Goal: Navigation & Orientation: Find specific page/section

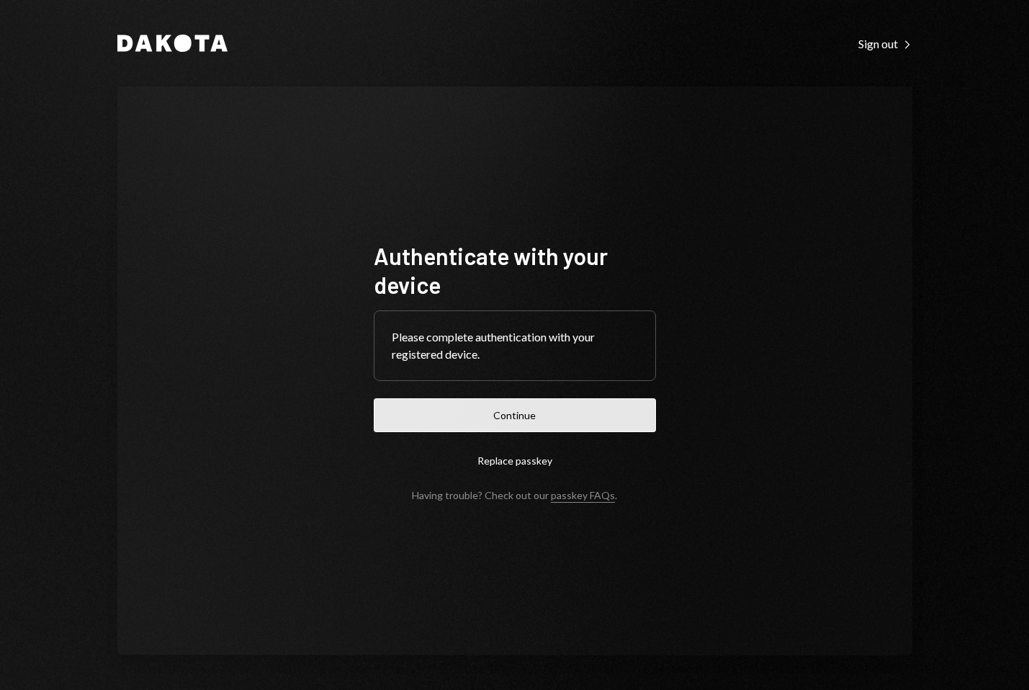
click at [504, 408] on button "Continue" at bounding box center [515, 415] width 282 height 34
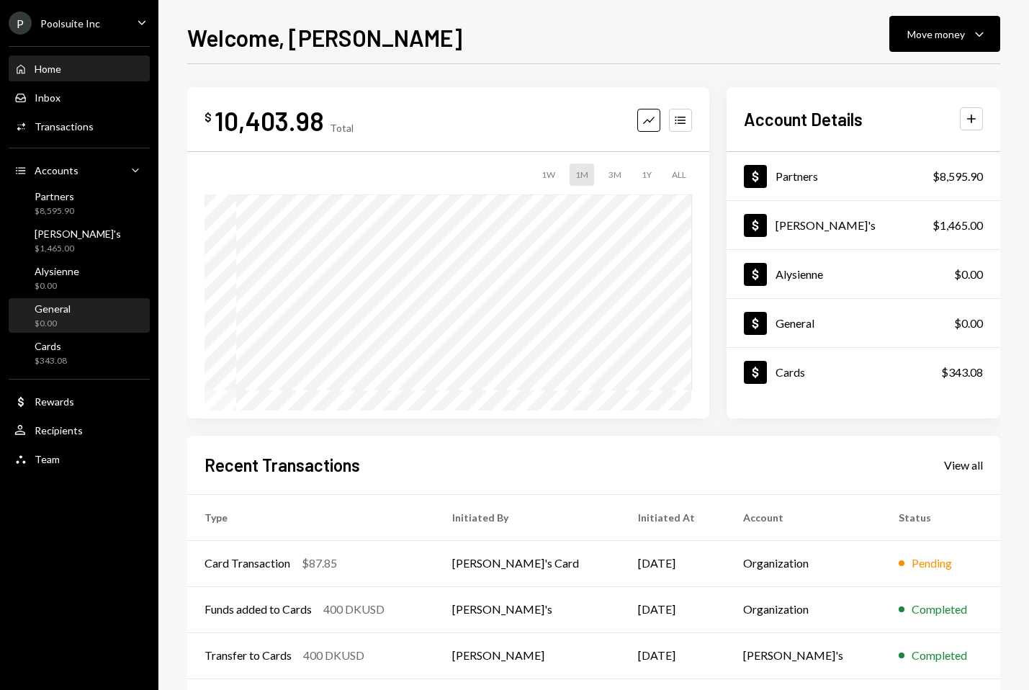
click at [71, 318] on div "General $0.00" at bounding box center [79, 316] width 130 height 27
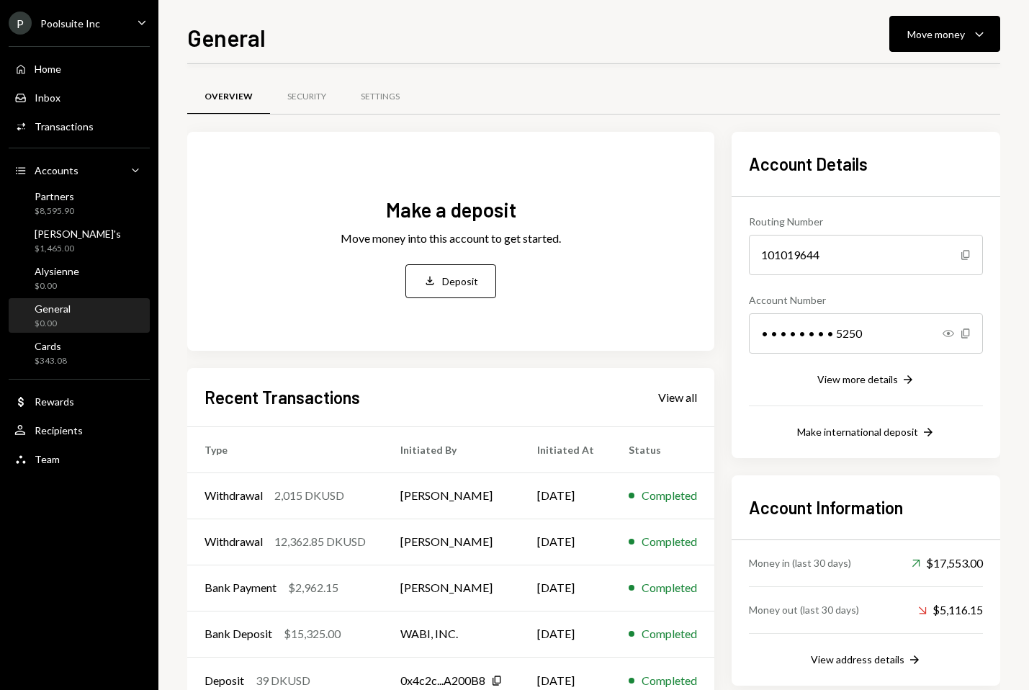
scroll to position [42, 0]
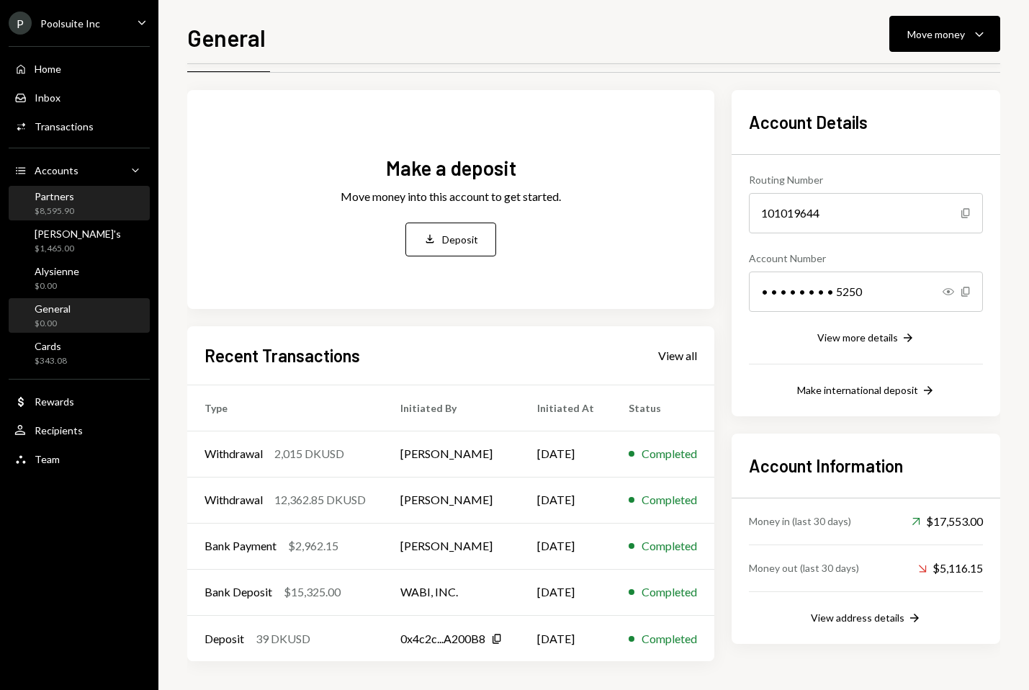
click at [74, 208] on div "Partners $8,595.90" at bounding box center [79, 203] width 130 height 27
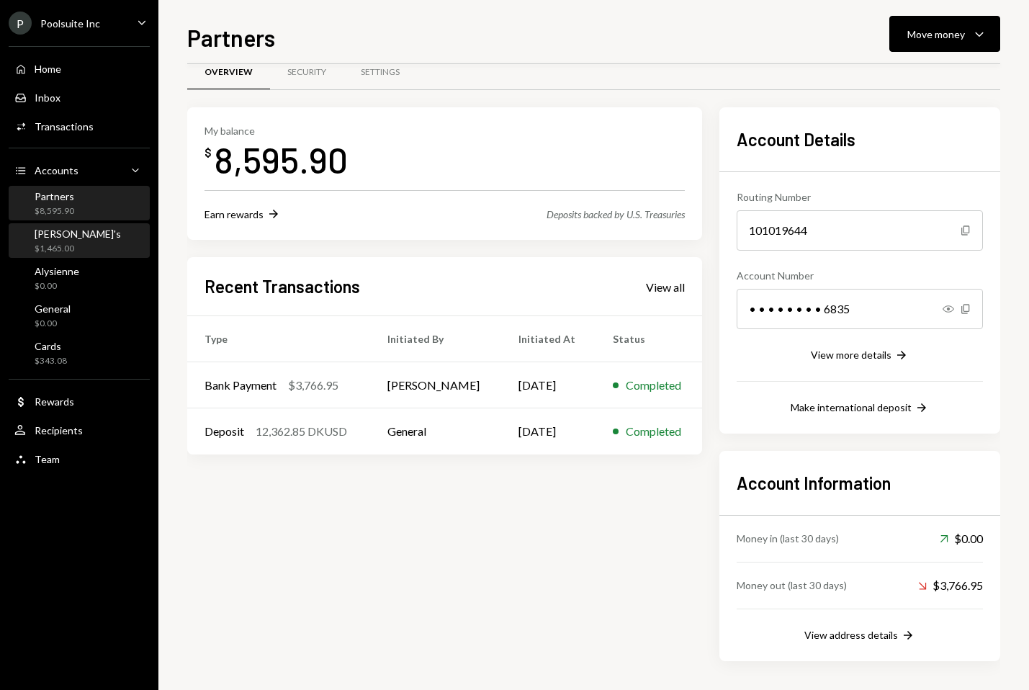
click at [74, 242] on div "[PERSON_NAME]'s $1,465.00" at bounding box center [79, 241] width 130 height 27
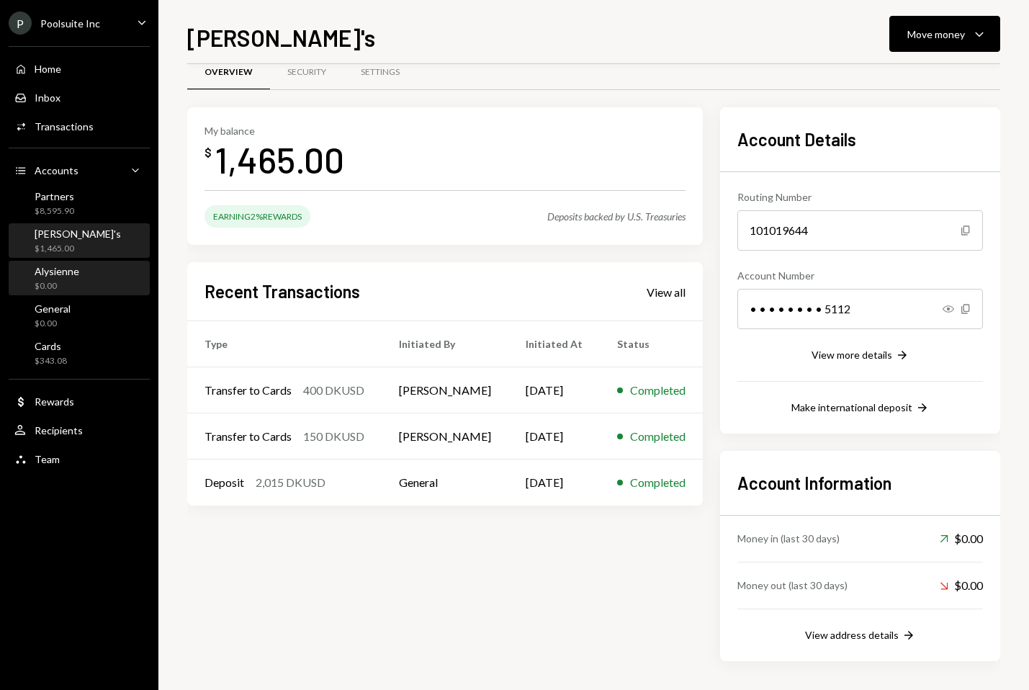
click at [73, 288] on div "$0.00" at bounding box center [57, 286] width 45 height 12
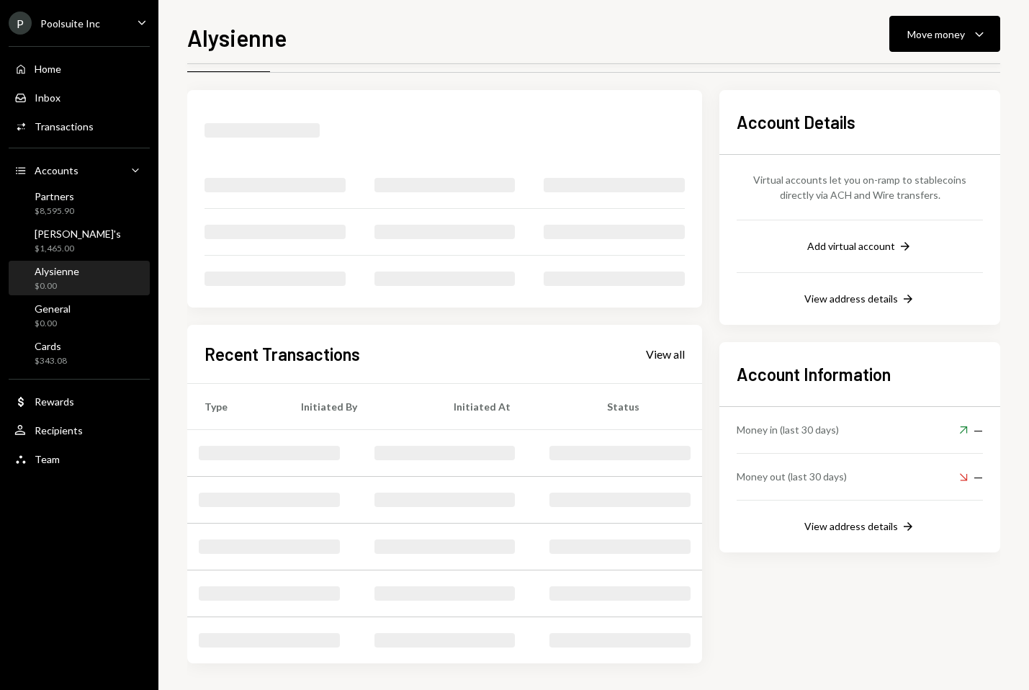
scroll to position [42, 0]
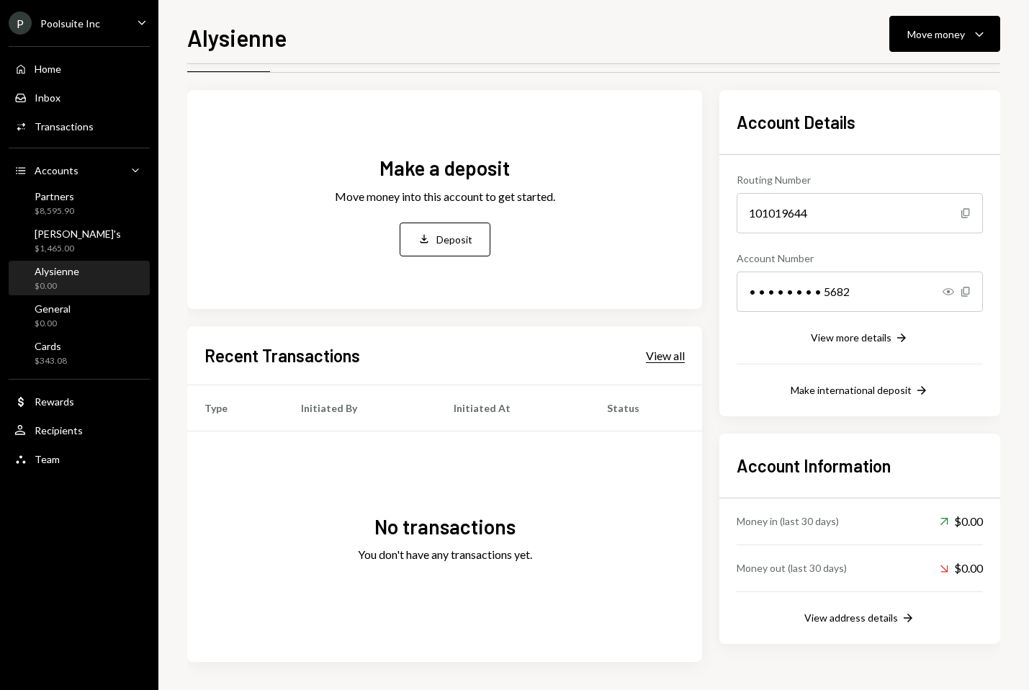
click at [671, 354] on div "View all" at bounding box center [665, 356] width 39 height 14
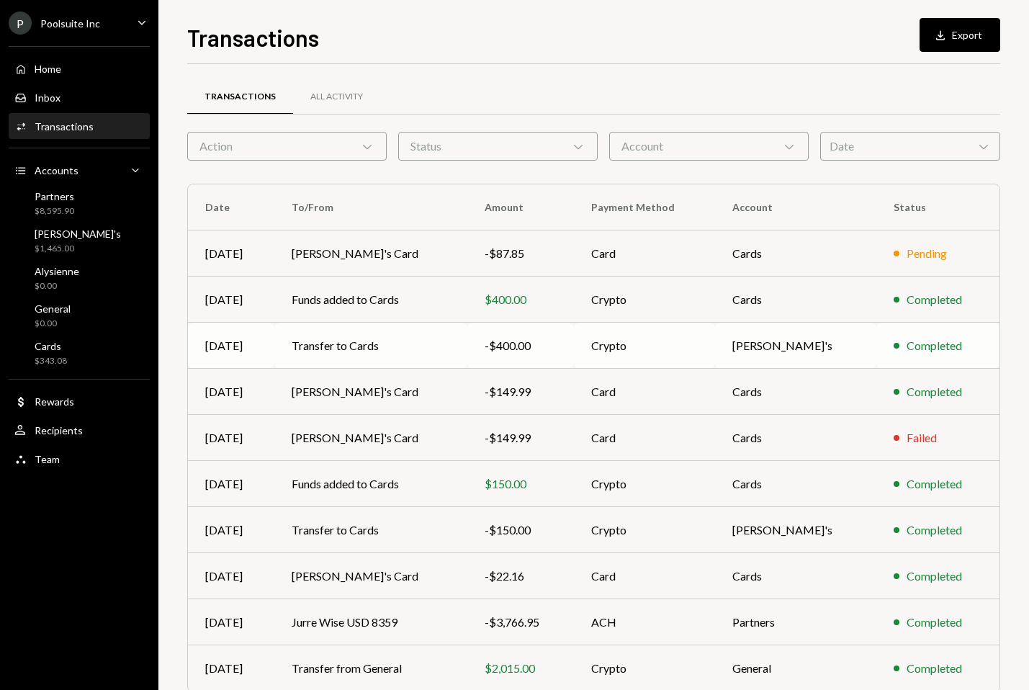
scroll to position [62, 0]
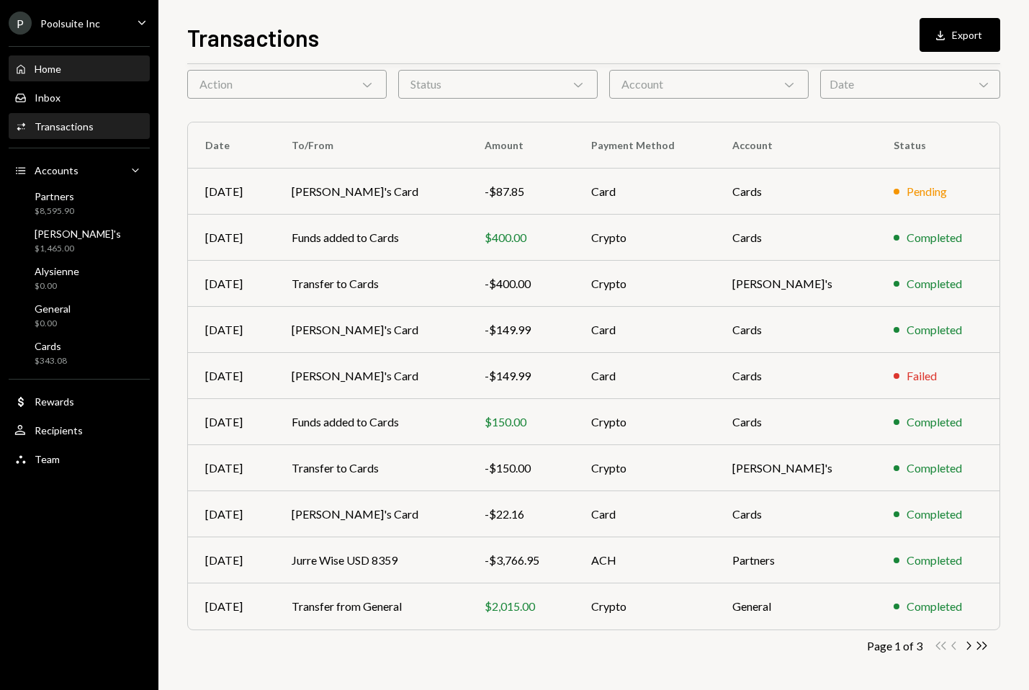
click at [74, 58] on div "Home Home" at bounding box center [79, 69] width 130 height 24
